Goal: Task Accomplishment & Management: Use online tool/utility

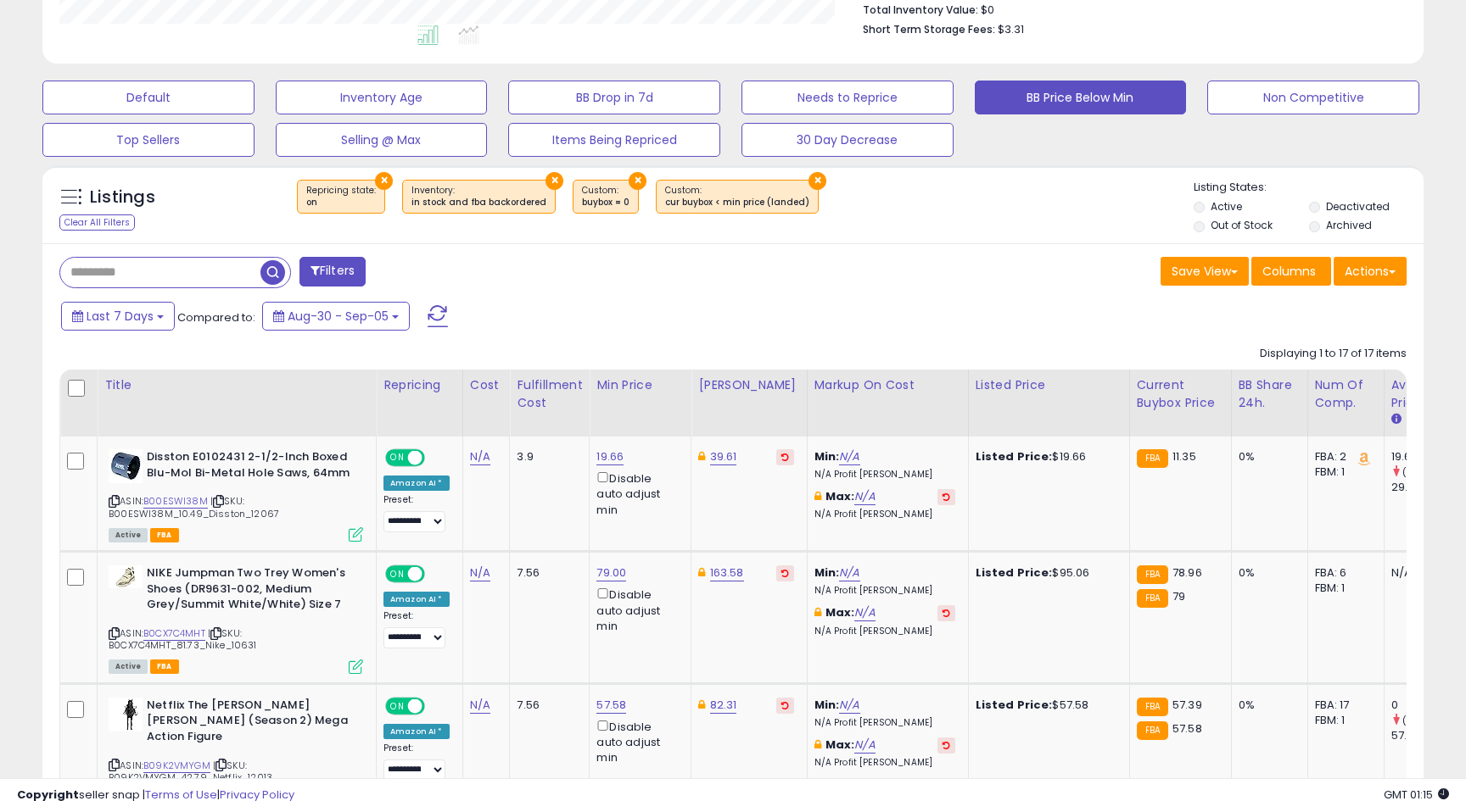
scroll to position [456, 0]
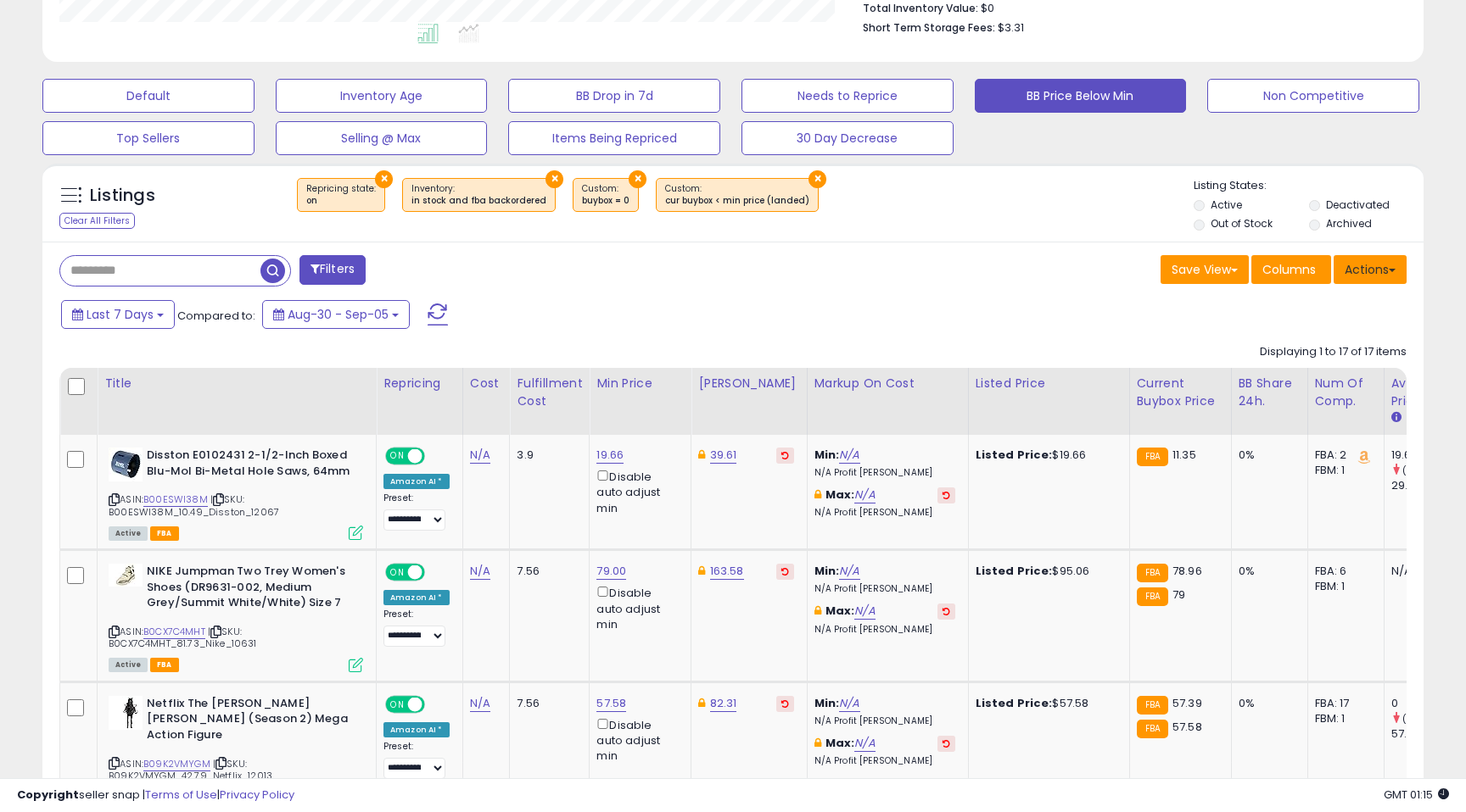
click at [1393, 274] on button "Actions" at bounding box center [1370, 270] width 73 height 29
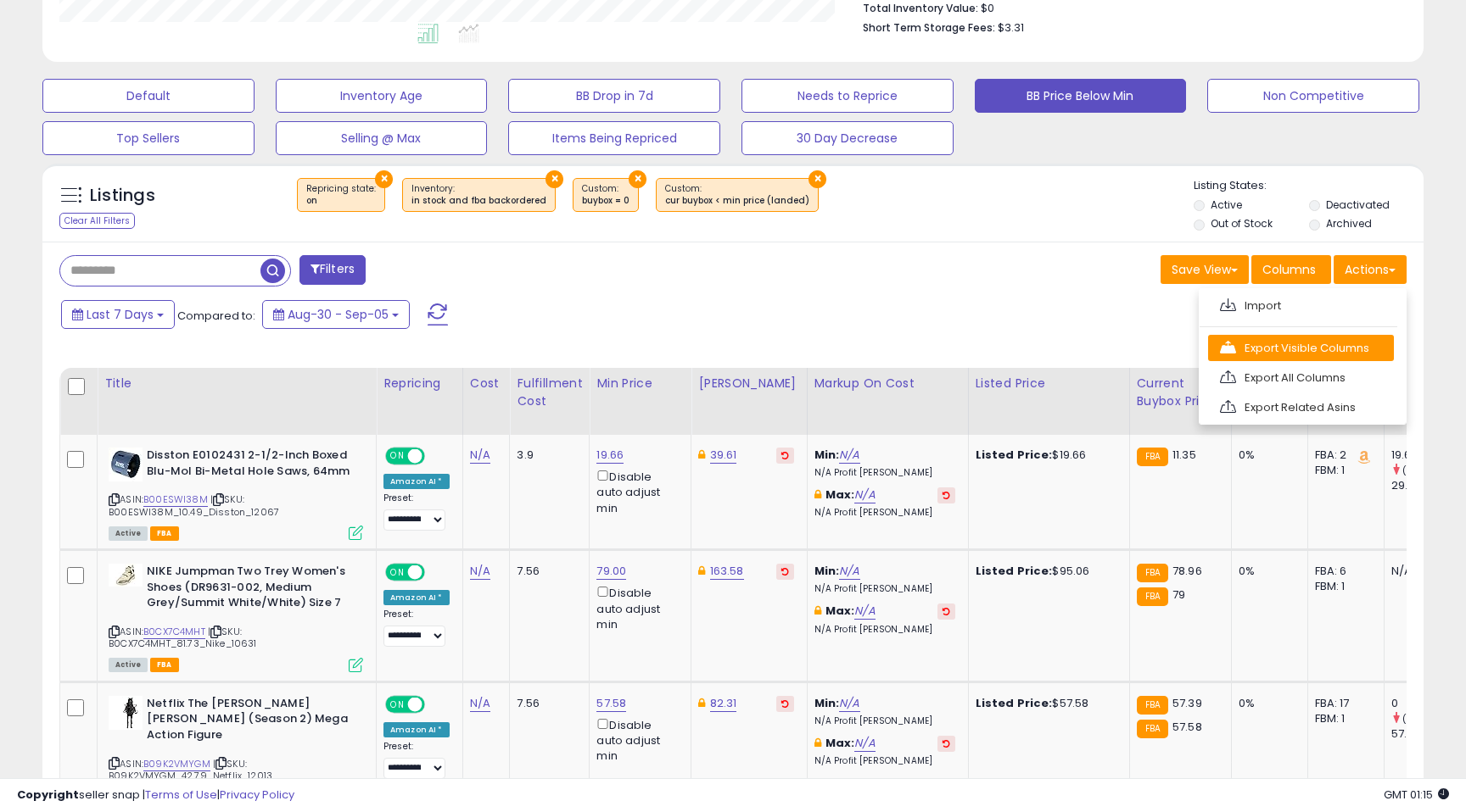
click at [1323, 343] on link "Export Visible Columns" at bounding box center [1301, 348] width 186 height 27
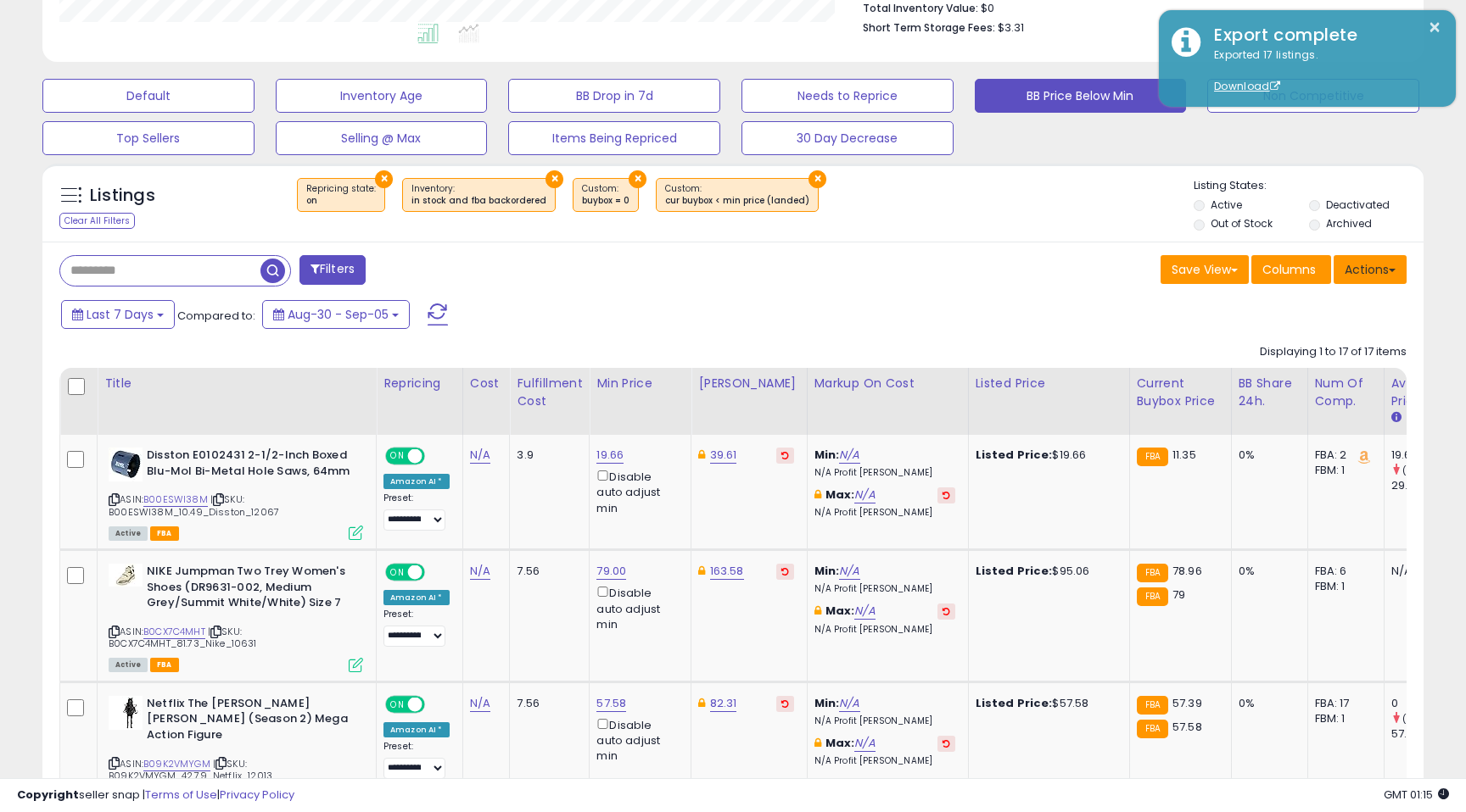
click at [1366, 279] on button "Actions" at bounding box center [1370, 270] width 73 height 29
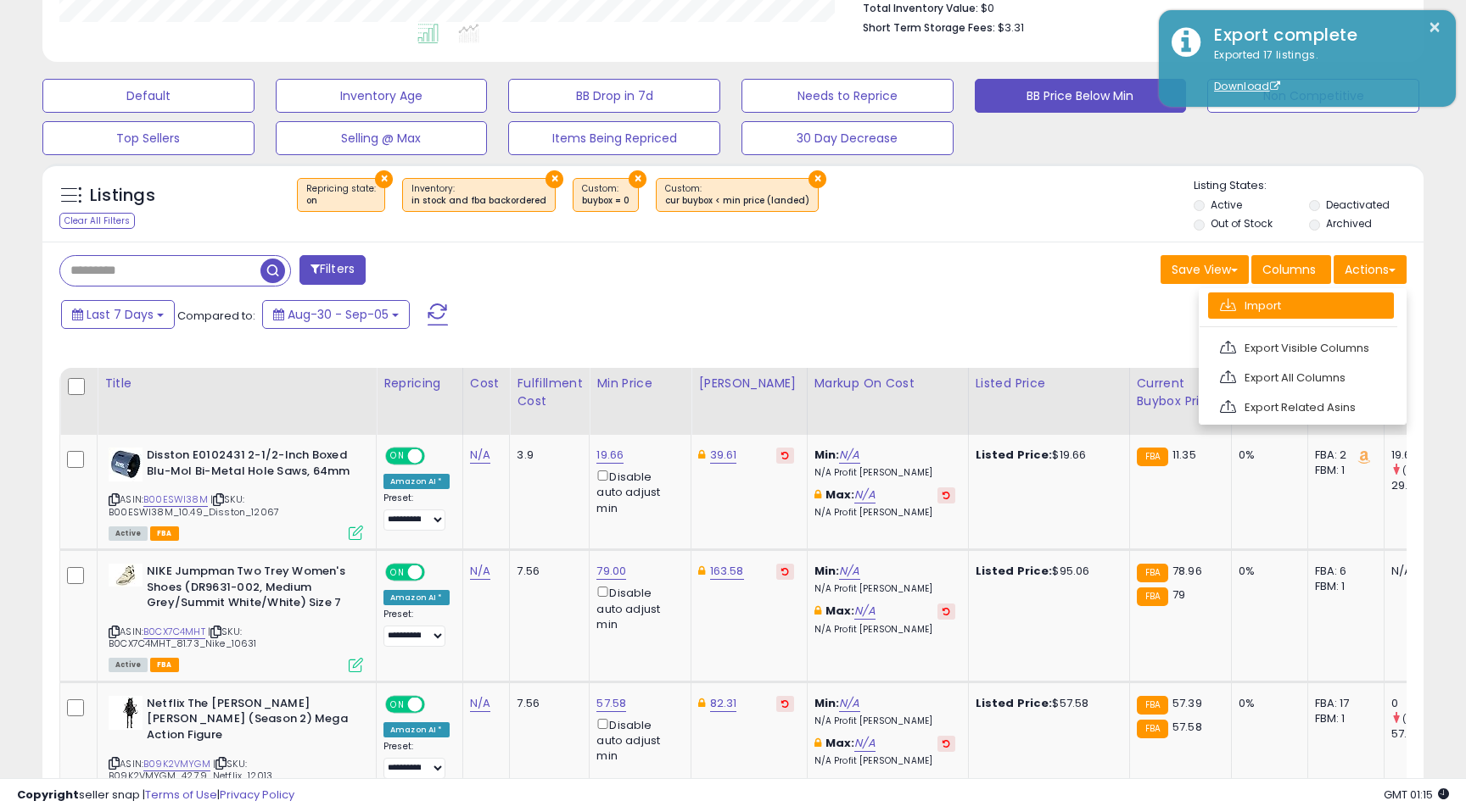
click at [1319, 315] on link "Import" at bounding box center [1301, 306] width 186 height 27
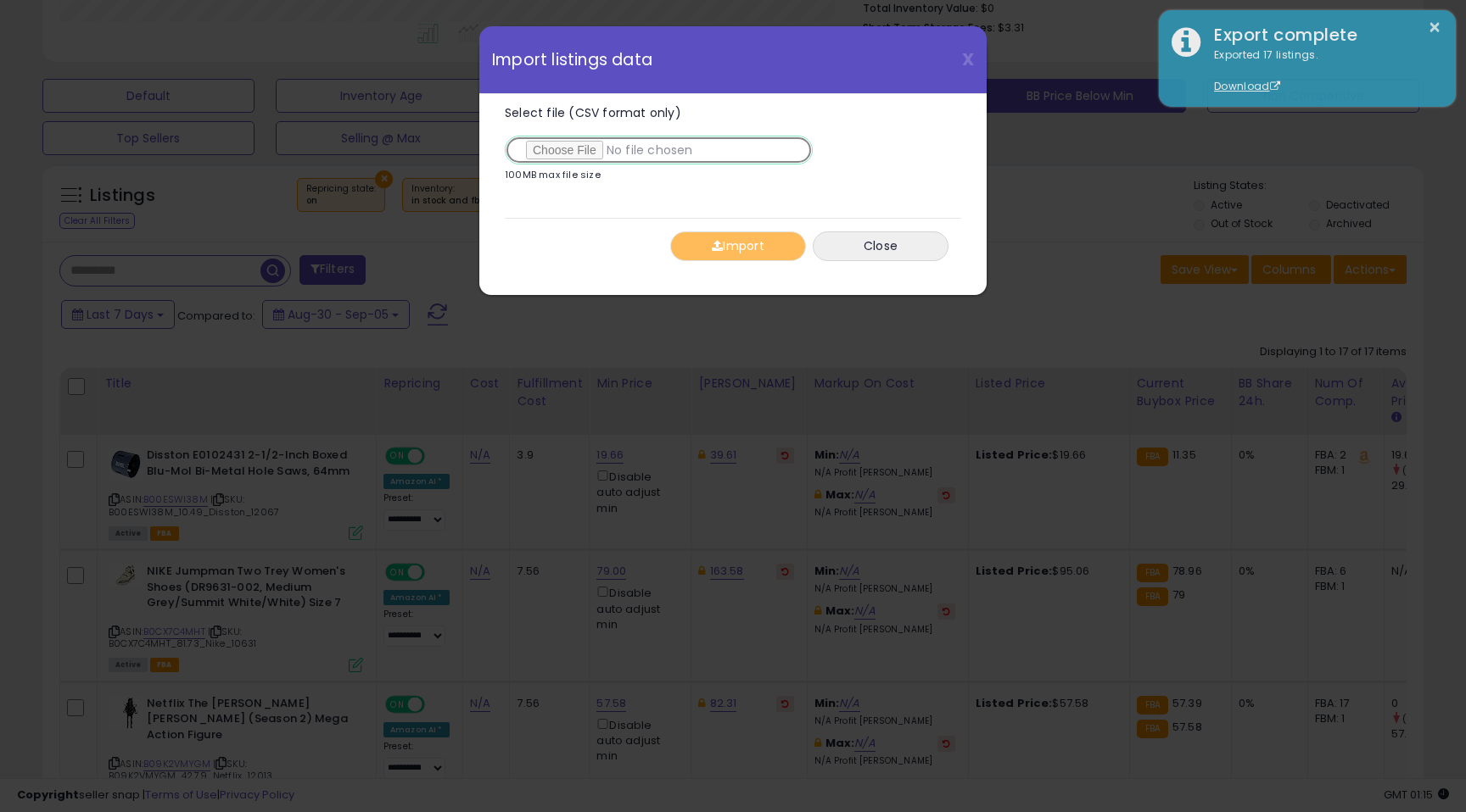
click at [569, 156] on input "Select file (CSV format only)" at bounding box center [659, 150] width 308 height 29
type input "**********"
click at [725, 248] on button "Import" at bounding box center [738, 246] width 136 height 30
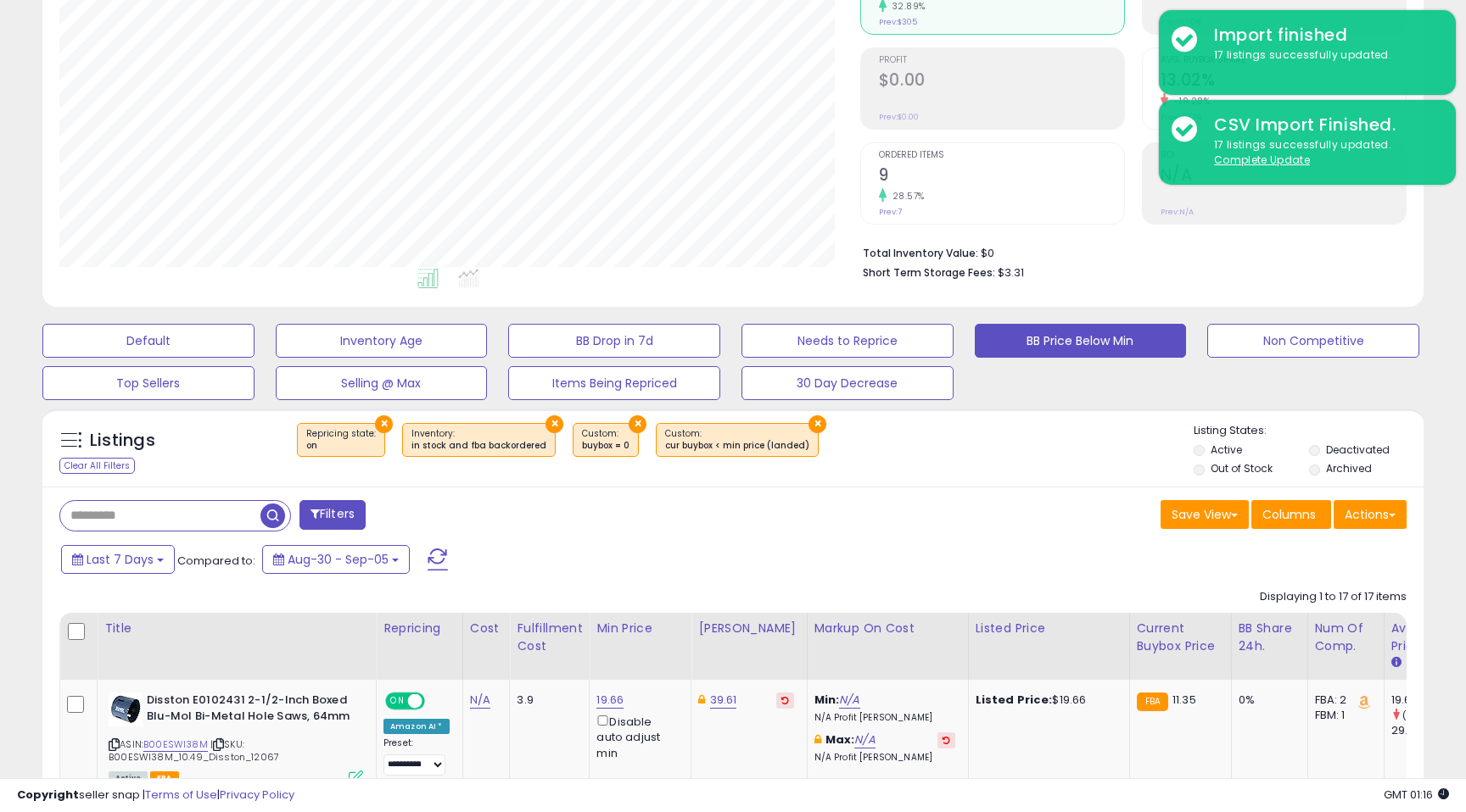
scroll to position [211, 0]
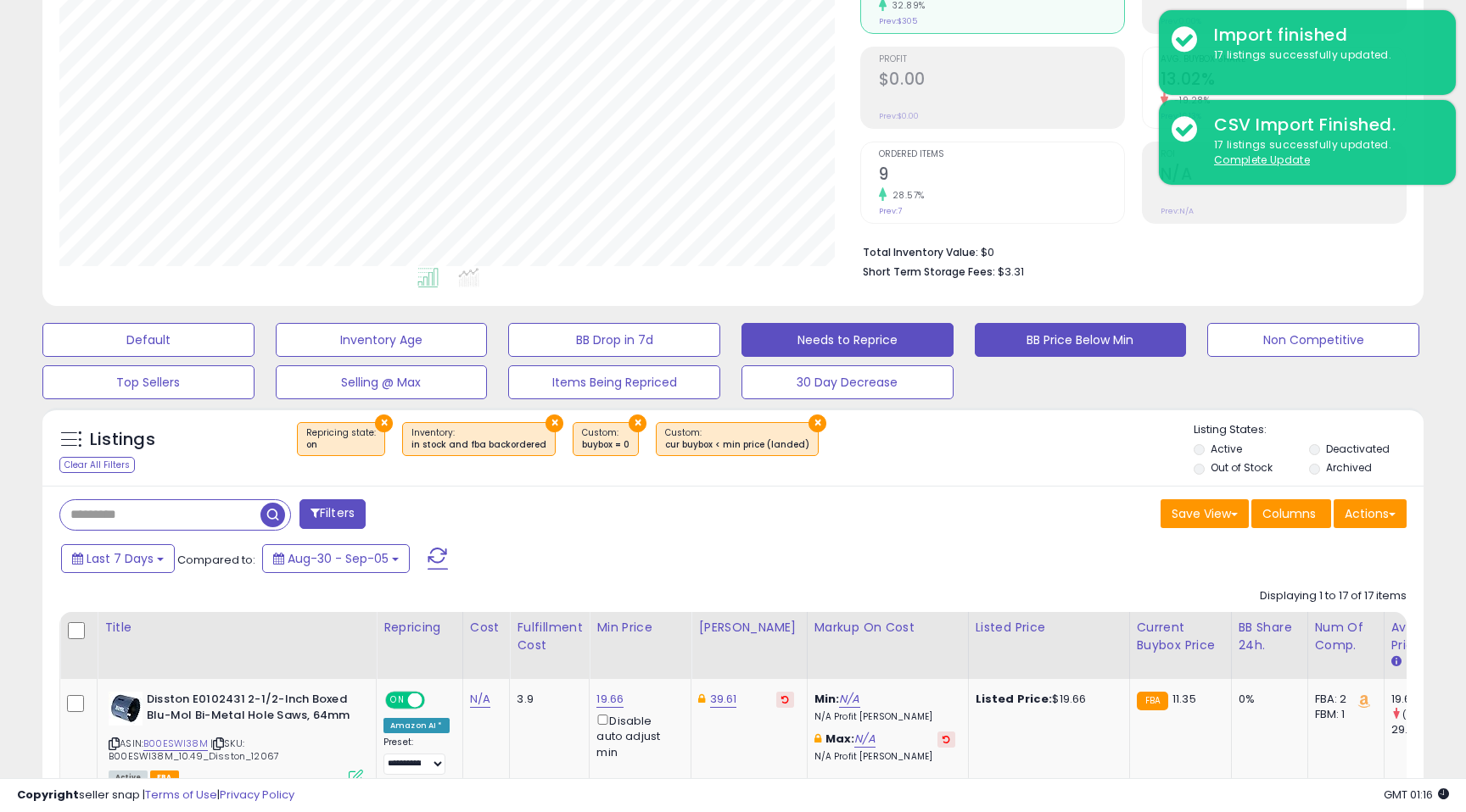
click at [896, 336] on button "Needs to Reprice" at bounding box center [847, 340] width 212 height 34
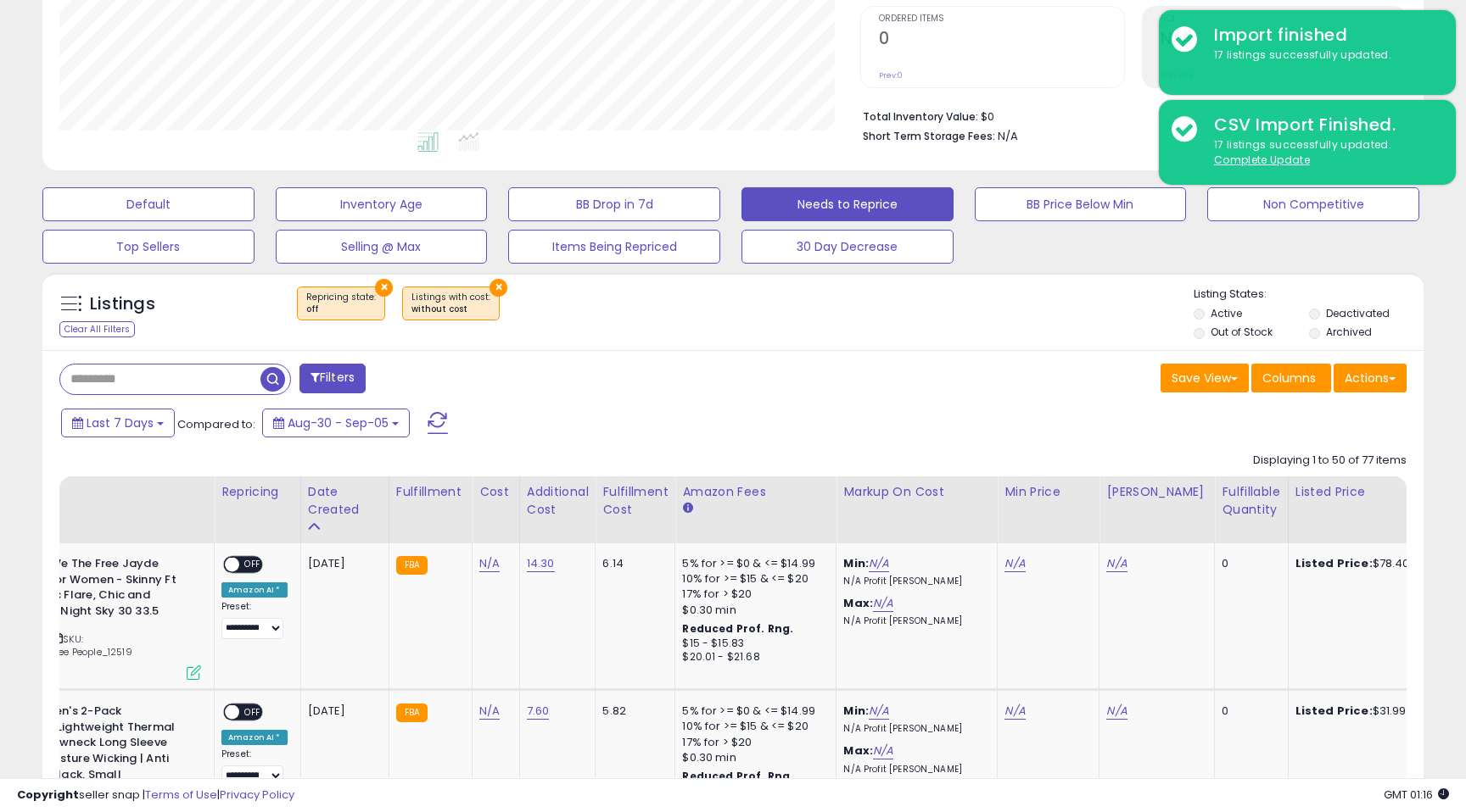
scroll to position [0, 169]
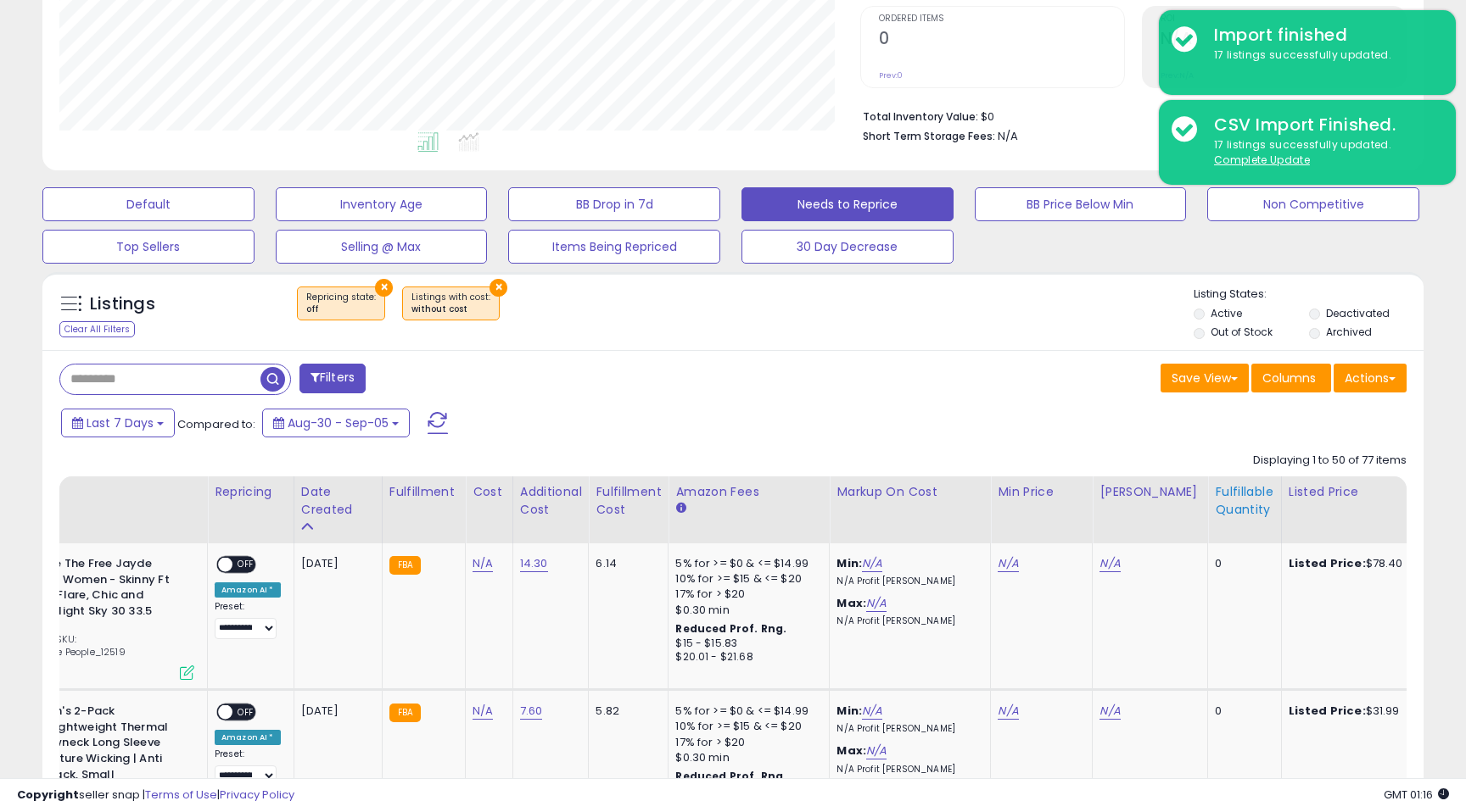
click at [1215, 506] on div "Fulfillable Quantity" at bounding box center [1244, 500] width 58 height 35
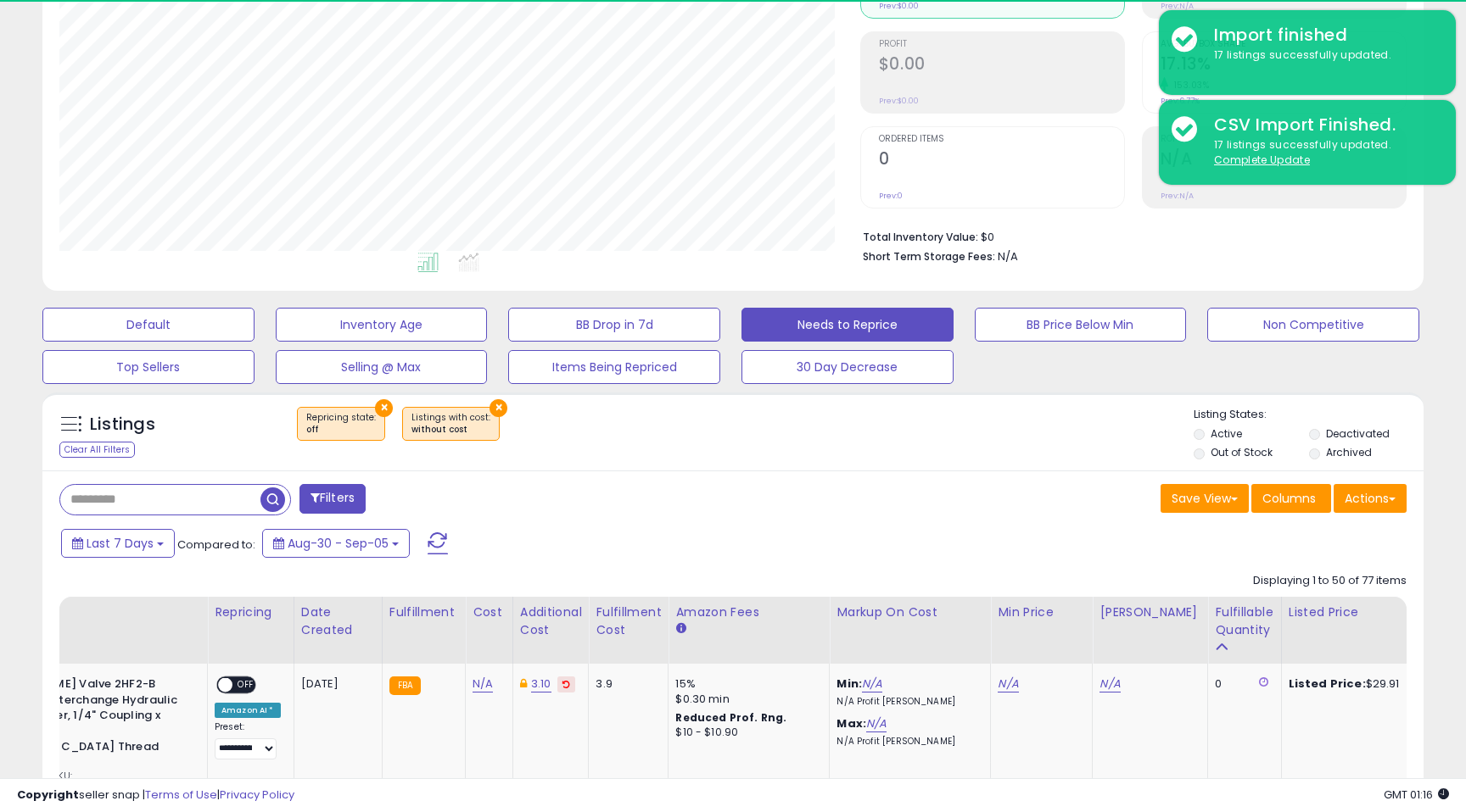
scroll to position [347, 0]
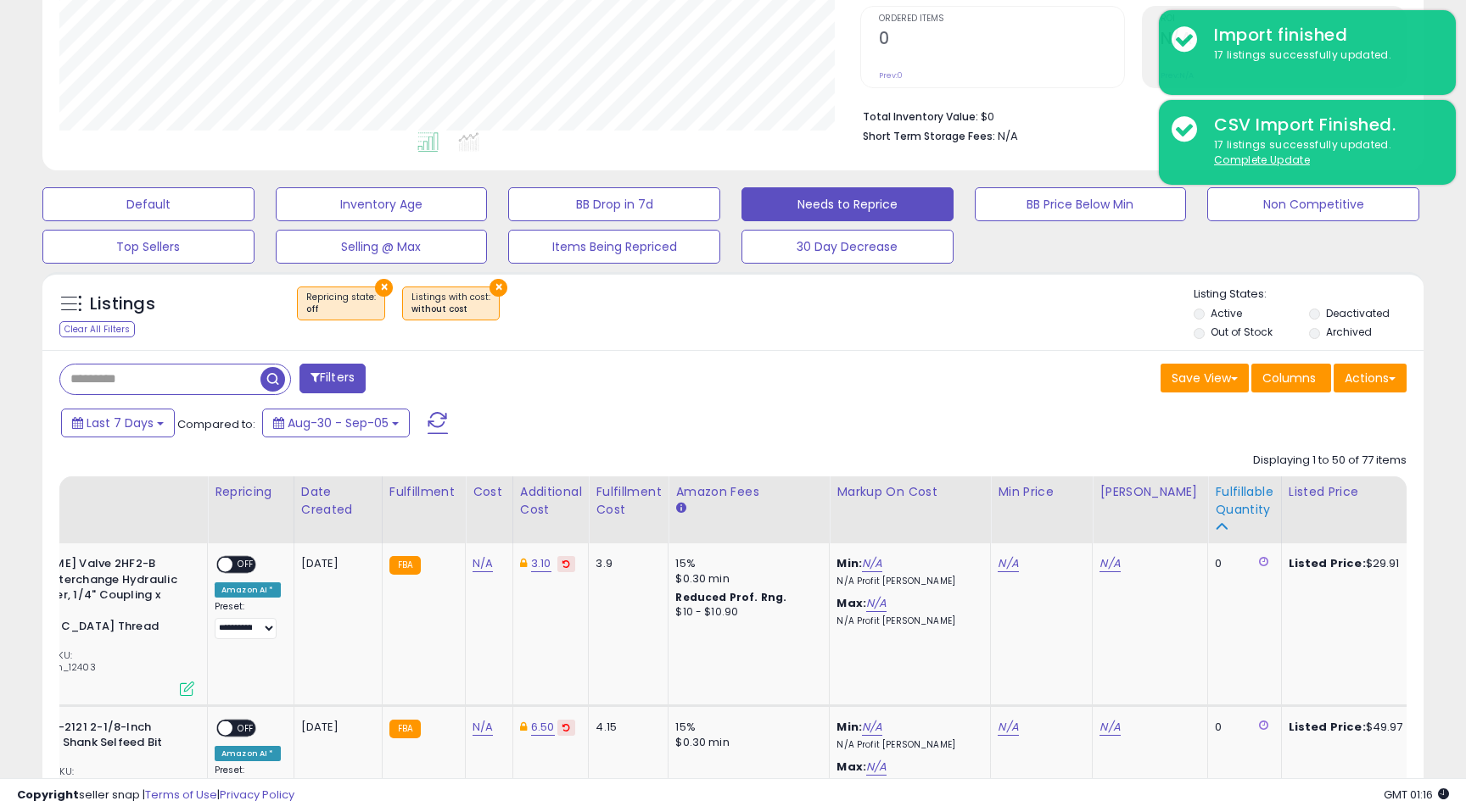
click at [1215, 500] on div "Fulfillable Quantity" at bounding box center [1244, 500] width 58 height 35
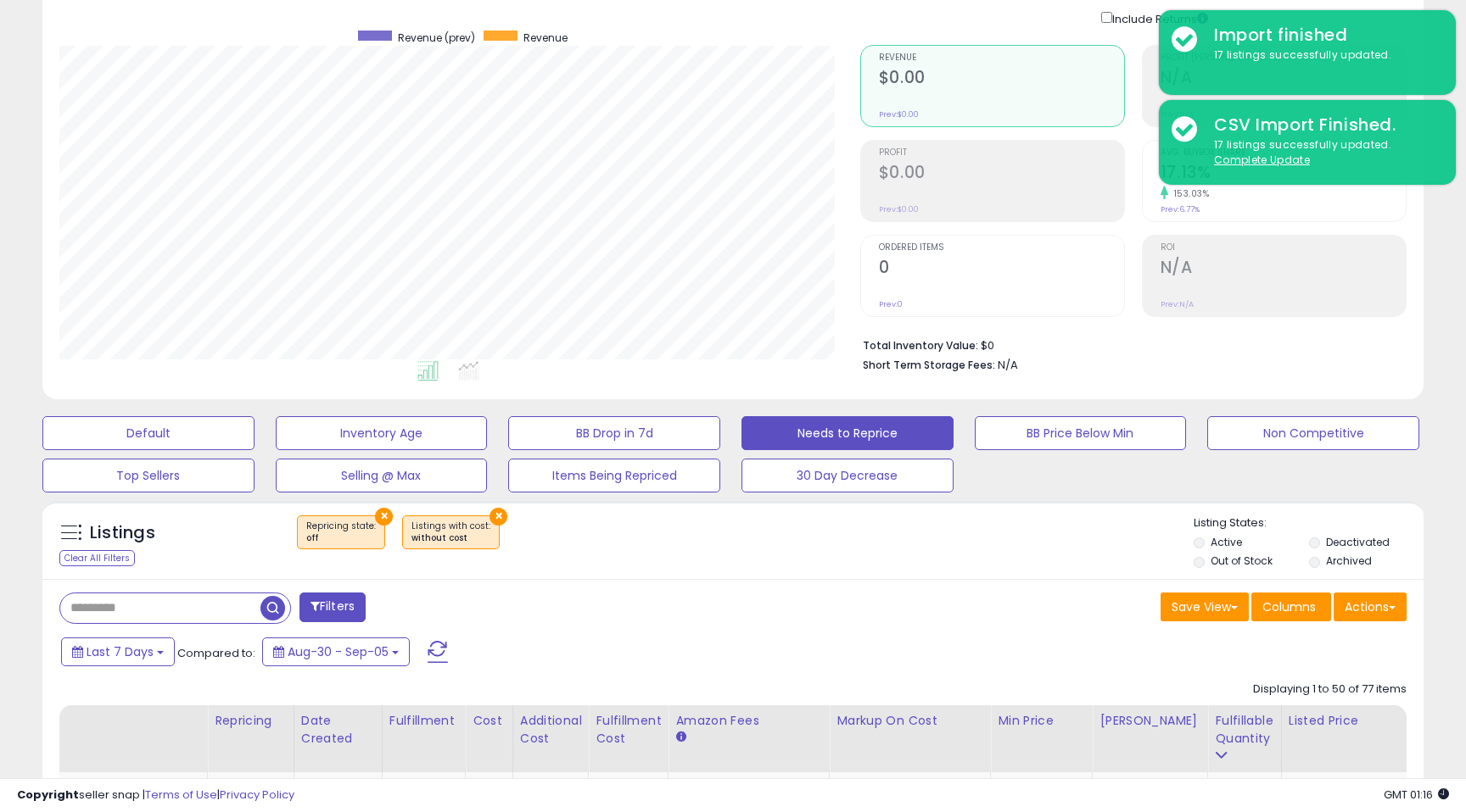
scroll to position [118, 0]
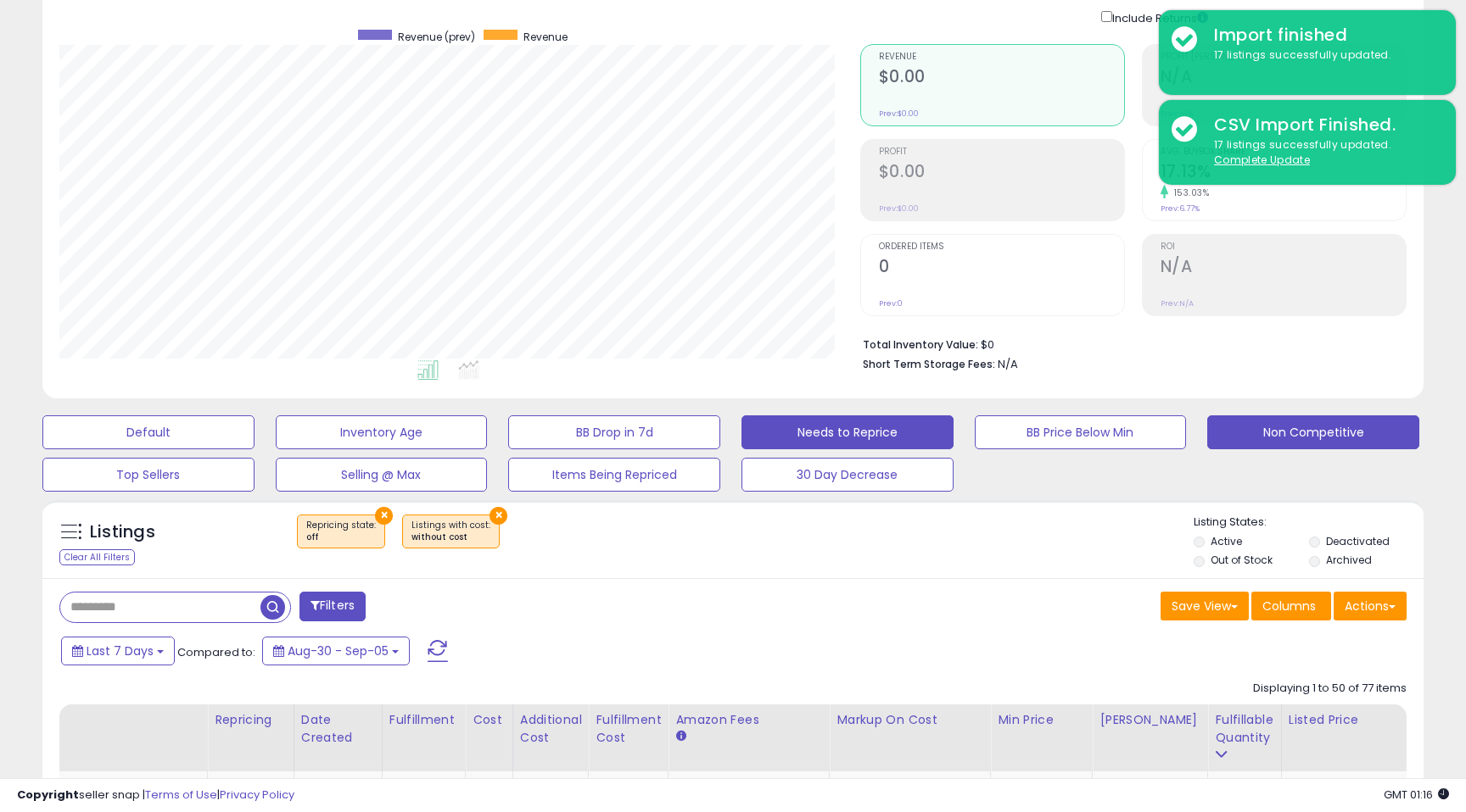
click at [1312, 427] on button "Non Competitive" at bounding box center [1313, 433] width 212 height 34
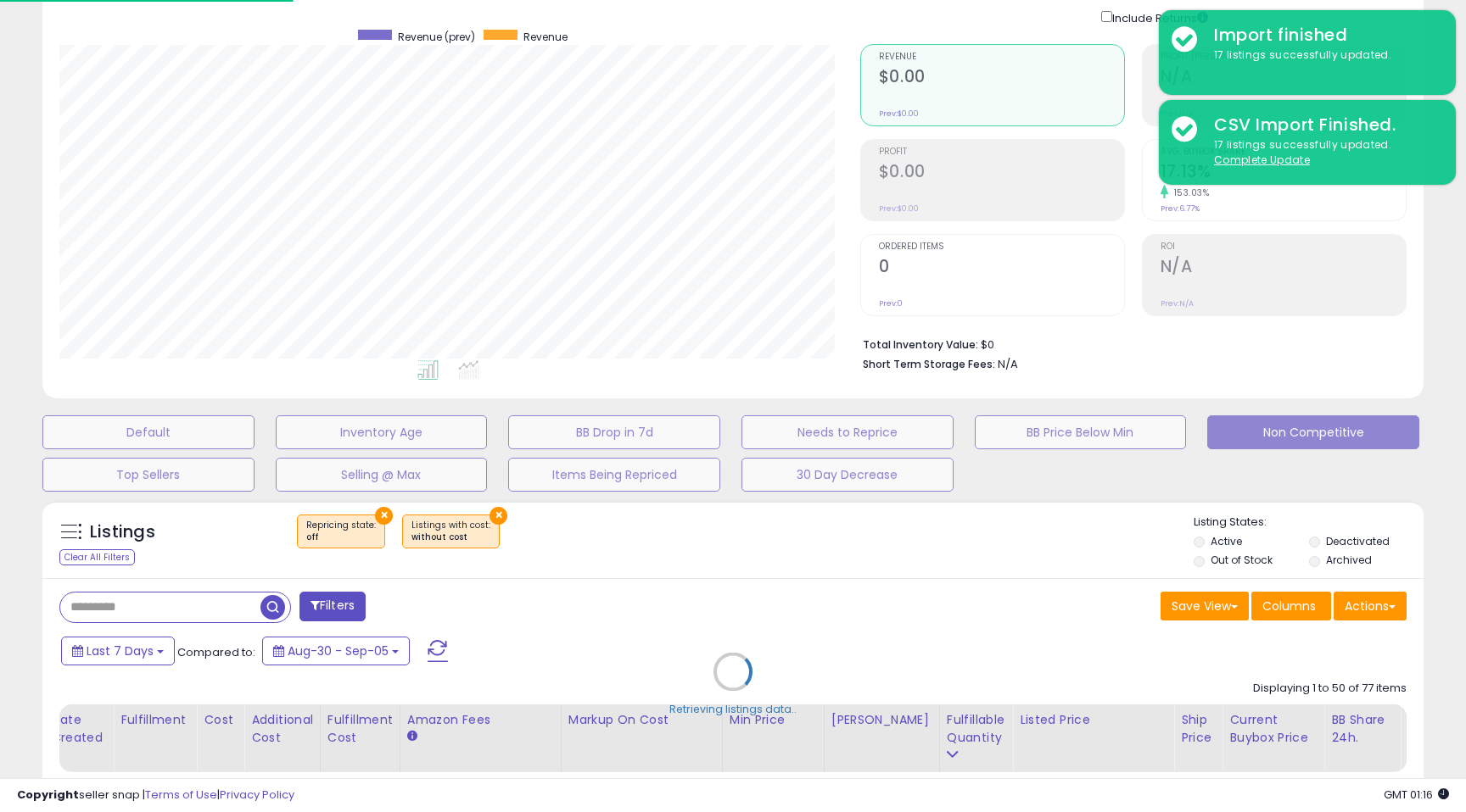
select select "**"
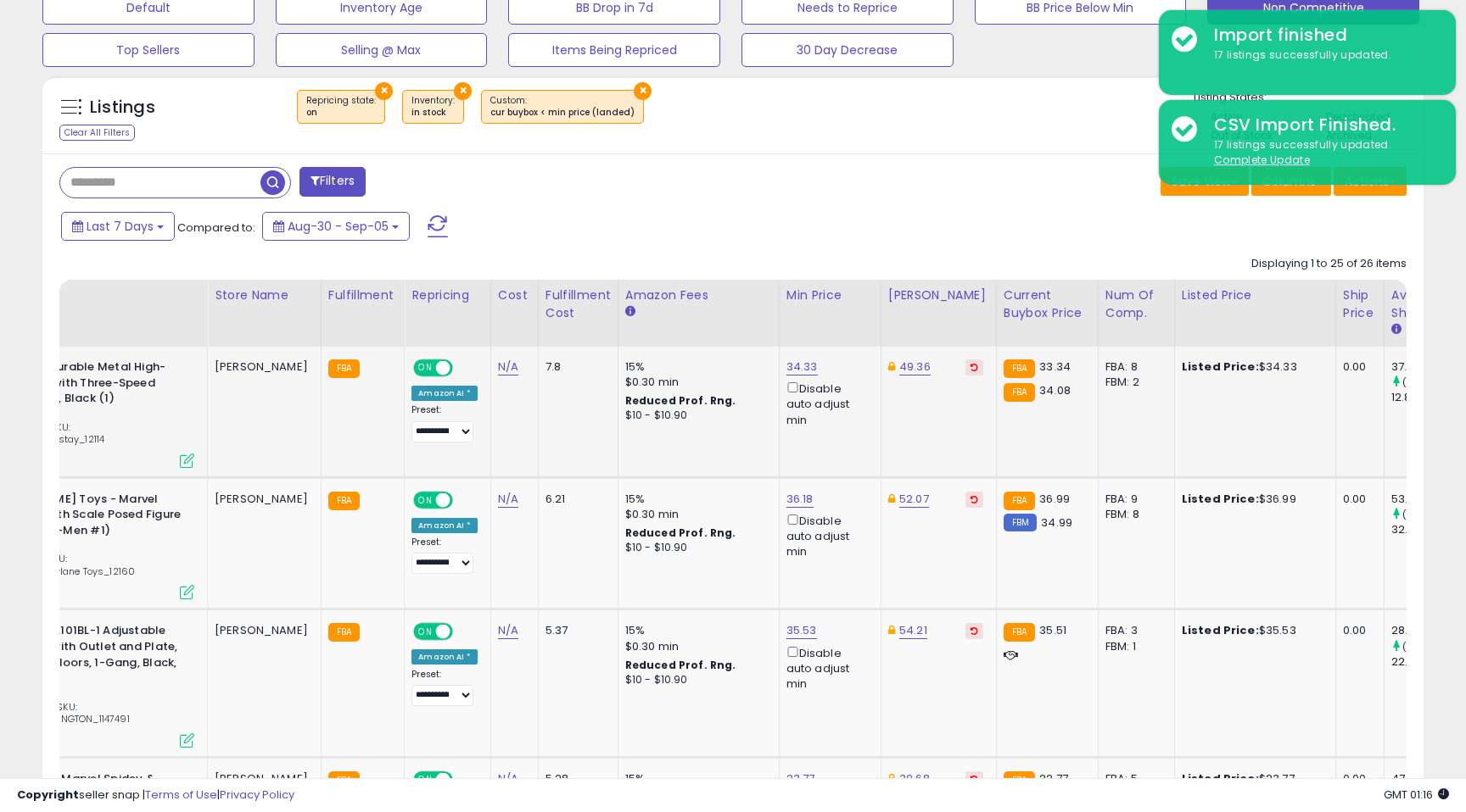
scroll to position [568, 0]
